Goal: Transaction & Acquisition: Purchase product/service

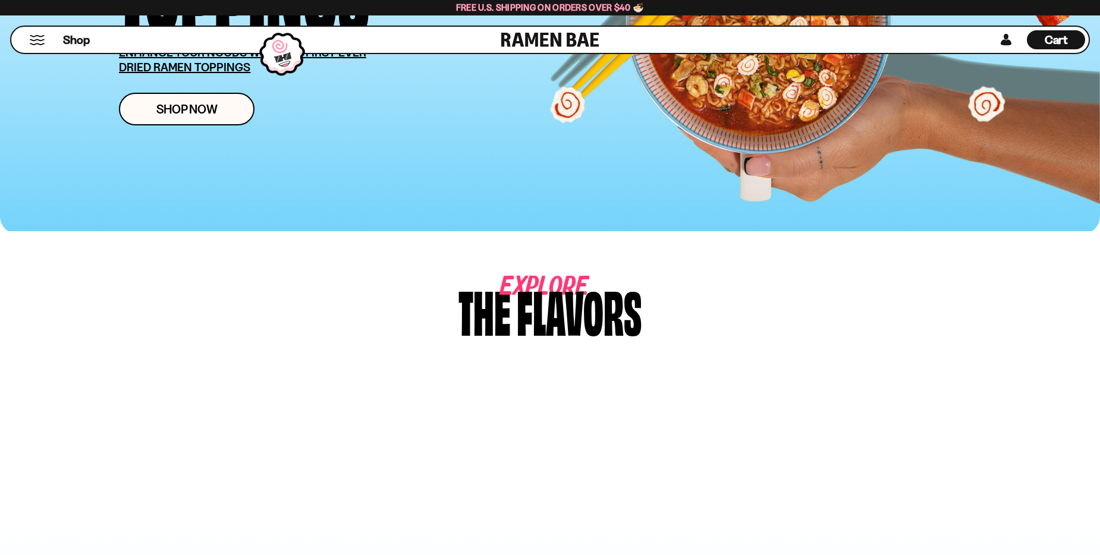
scroll to position [297, 0]
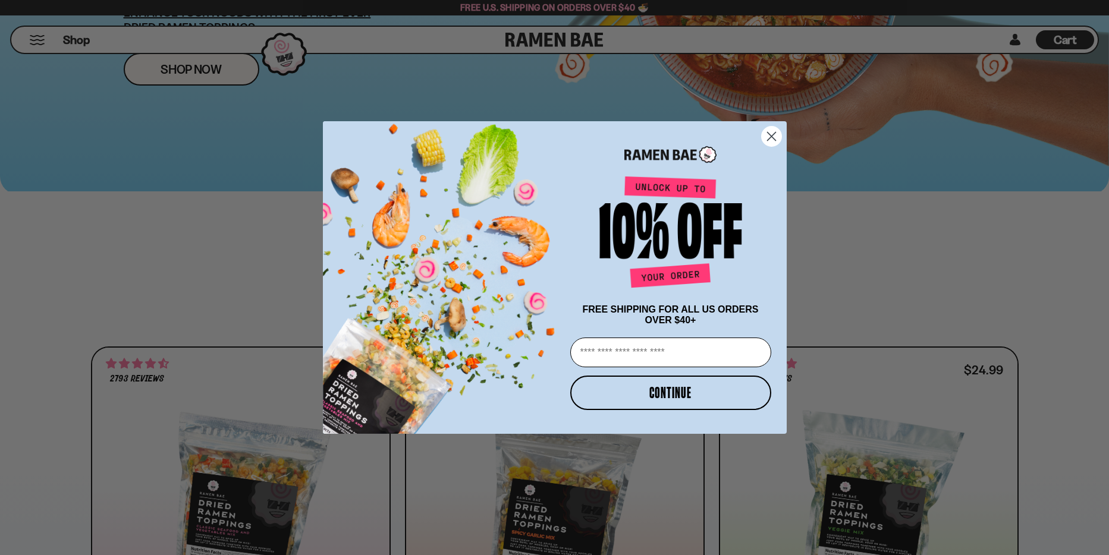
click at [768, 136] on icon "Close dialog" at bounding box center [771, 136] width 8 height 8
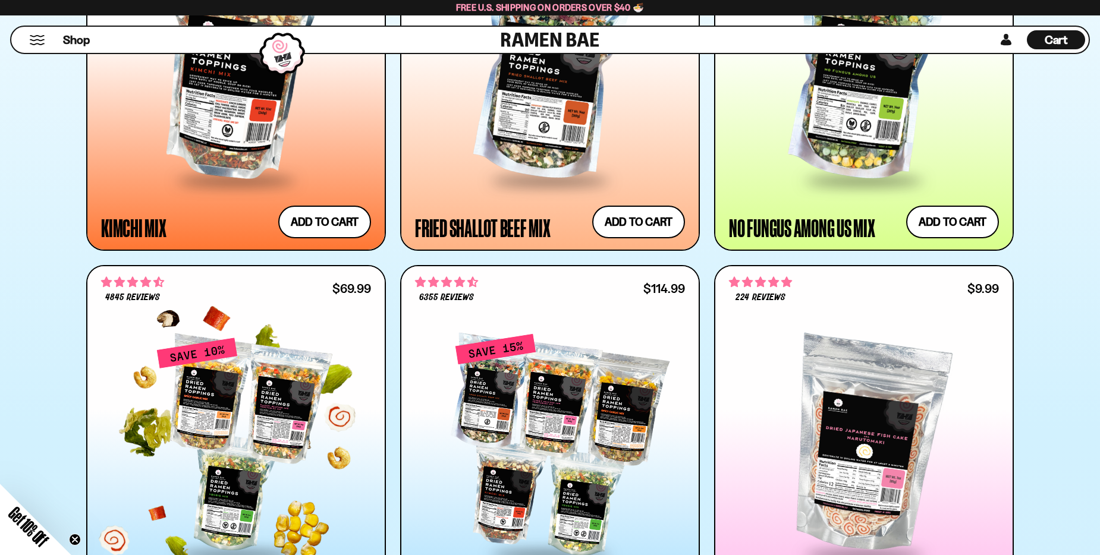
scroll to position [1130, 0]
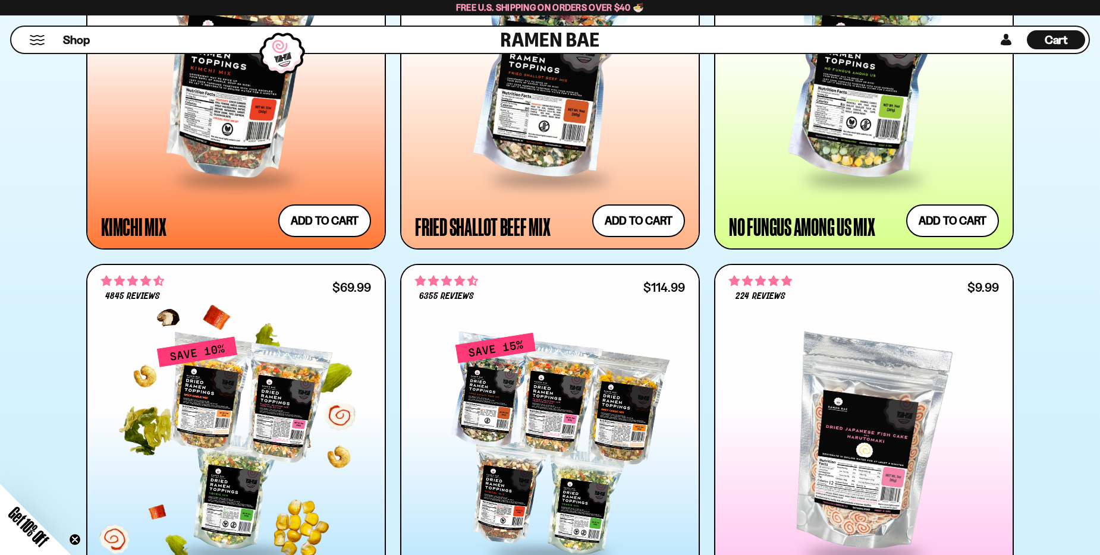
click at [347, 446] on div at bounding box center [236, 444] width 270 height 216
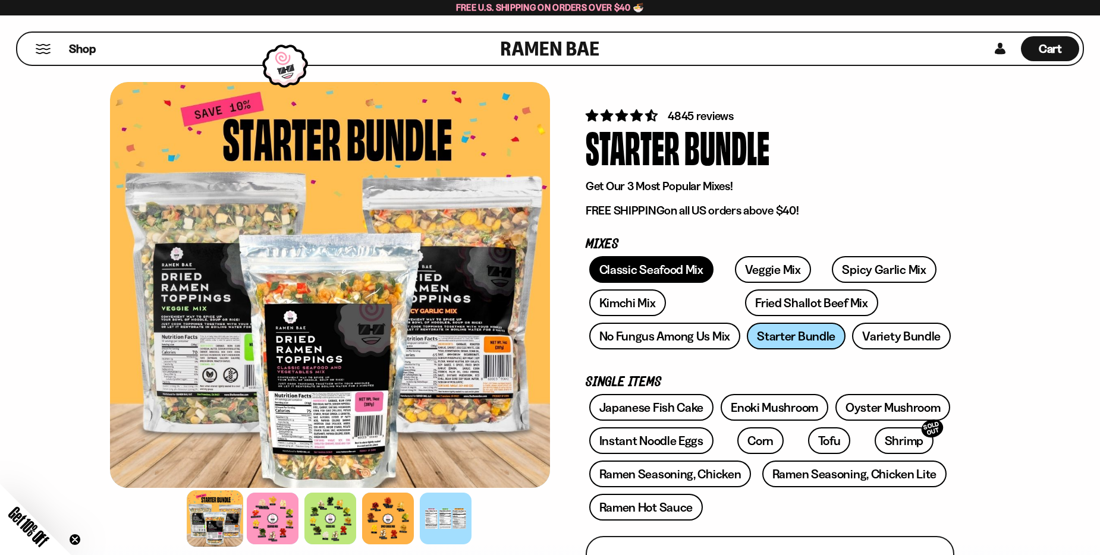
click at [669, 265] on link "Classic Seafood Mix" at bounding box center [651, 269] width 124 height 27
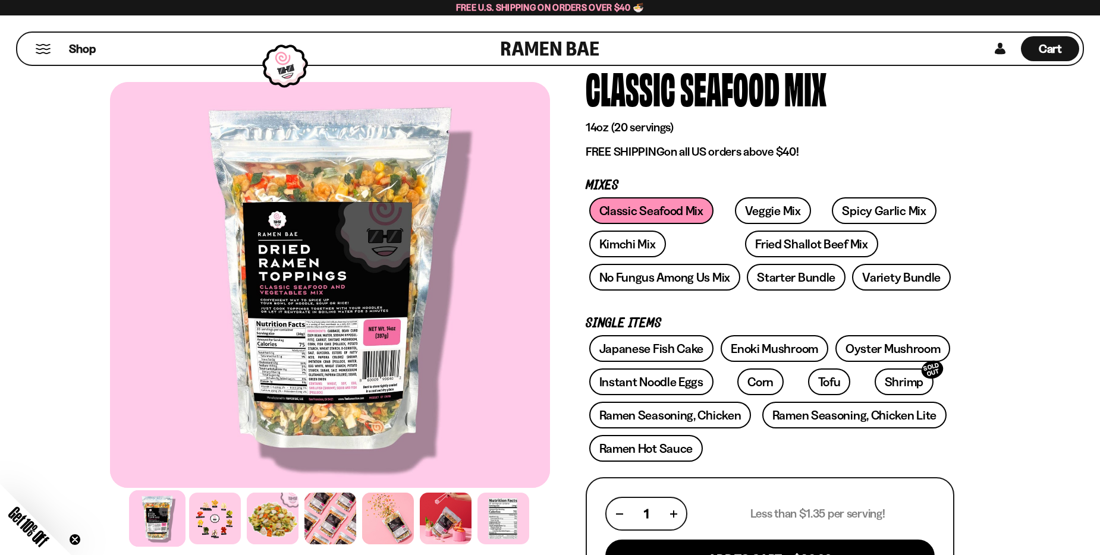
scroll to position [59, 0]
click at [803, 277] on link "Starter Bundle" at bounding box center [796, 276] width 99 height 27
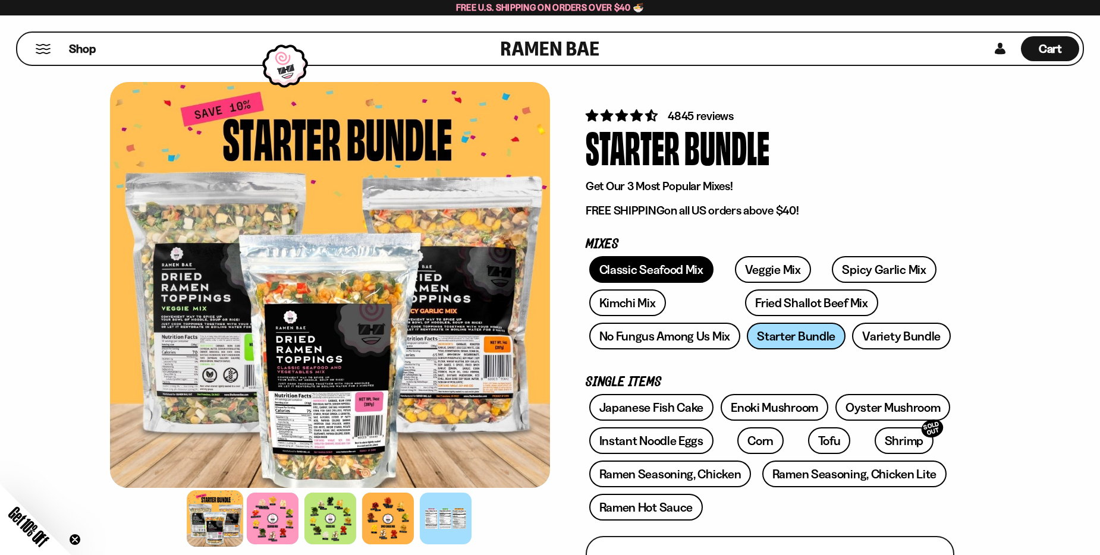
click at [656, 275] on link "Classic Seafood Mix" at bounding box center [651, 269] width 124 height 27
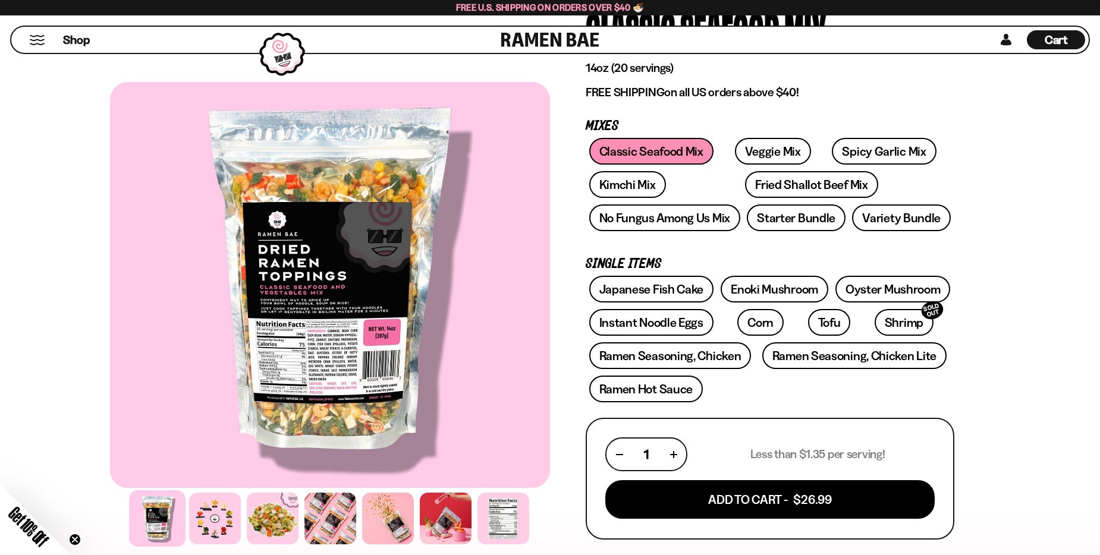
scroll to position [119, 0]
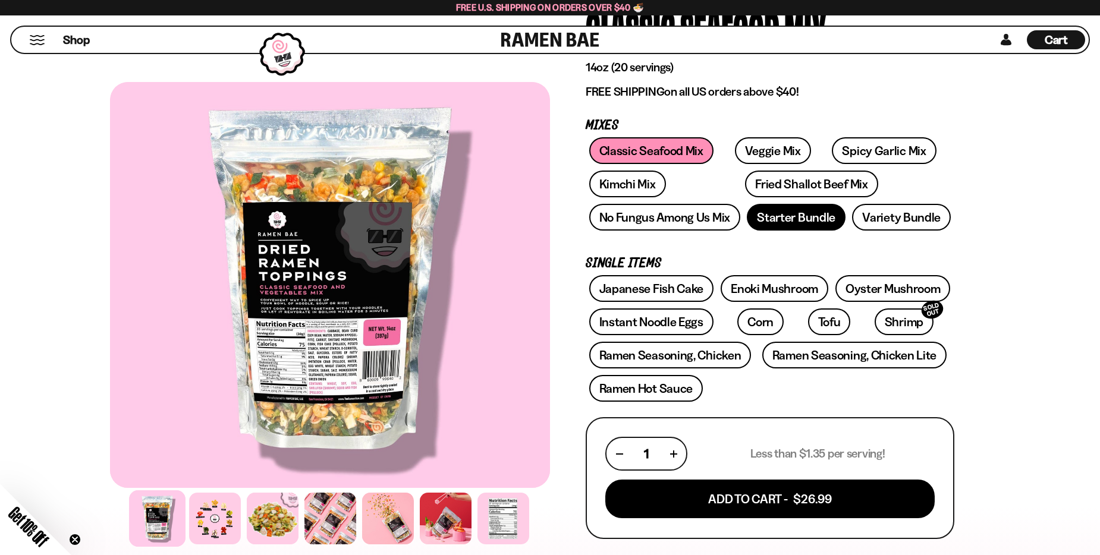
click at [798, 227] on link "Starter Bundle" at bounding box center [796, 217] width 99 height 27
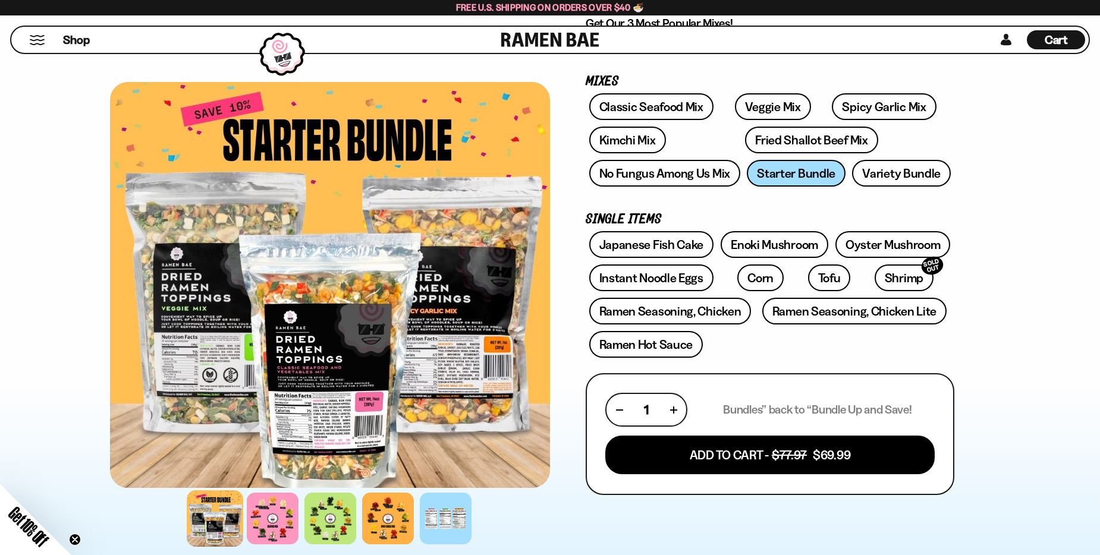
scroll to position [178, 0]
